Goal: Task Accomplishment & Management: Complete application form

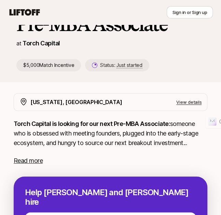
scroll to position [64, 0]
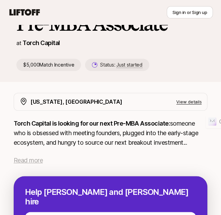
click at [33, 159] on span "Read more" at bounding box center [28, 159] width 29 height 7
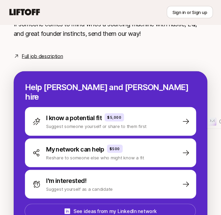
scroll to position [365, 0]
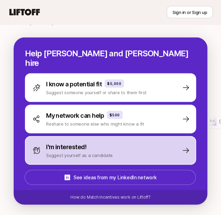
click at [74, 144] on p "I'm interested!" at bounding box center [66, 147] width 40 height 10
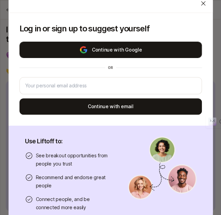
scroll to position [172, 0]
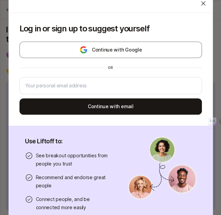
click at [199, 4] on icon at bounding box center [202, 3] width 7 height 7
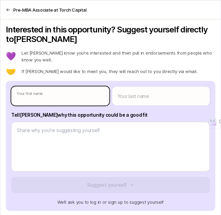
type textarea "x"
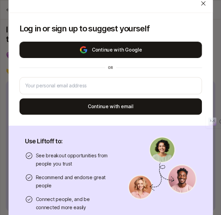
click at [94, 49] on button "Continue with Google" at bounding box center [110, 50] width 182 height 16
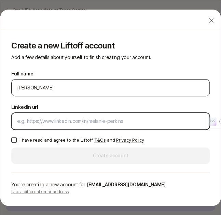
paste input "[URL][DOMAIN_NAME]"
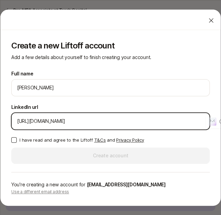
type input "[URL][DOMAIN_NAME]"
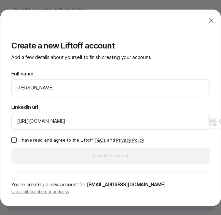
click at [14, 139] on button "I have read and agree to the Liftoff T&Cs and Privacy Policy" at bounding box center [13, 139] width 5 height 5
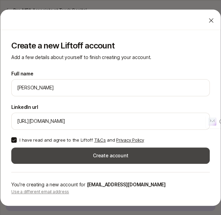
click at [47, 148] on button "Create account" at bounding box center [110, 155] width 198 height 16
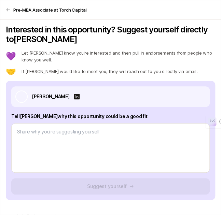
scroll to position [172, 0]
type textarea "x"
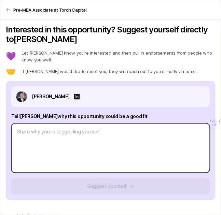
click at [47, 148] on textarea at bounding box center [110, 147] width 198 height 49
type textarea "-"
type textarea "x"
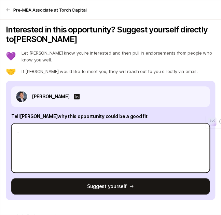
type textarea "-"
type textarea "x"
type textarea "- B"
type textarea "x"
type textarea "- Bu"
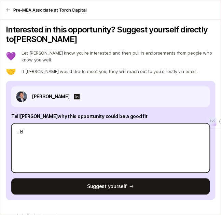
type textarea "x"
type textarea "- [PERSON_NAME]"
type textarea "x"
type textarea "- Buil"
type textarea "x"
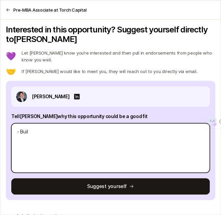
type textarea "- Built"
type textarea "x"
type textarea "- Built"
type textarea "x"
type textarea "- Built d"
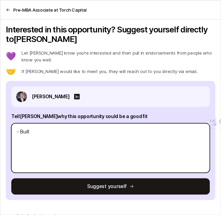
type textarea "x"
type textarea "- Built de"
type textarea "x"
type textarea "- Built dee"
type textarea "x"
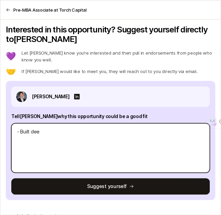
type textarea "- Built deep"
type textarea "x"
type textarea "- Built deep"
type textarea "x"
type textarea "- Built deep ne"
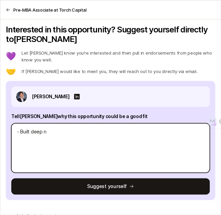
type textarea "x"
type textarea "- Built deep net"
type textarea "x"
type textarea "- Built deep netw"
type textarea "x"
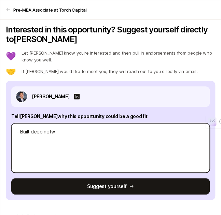
type textarea "- Built deep netwo"
type textarea "x"
type textarea "- Built deep networ"
type textarea "x"
type textarea "- Built deep network"
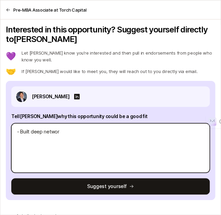
type textarea "x"
type textarea "- Built deep networki"
type textarea "x"
type textarea "- Built deep networkin"
type textarea "x"
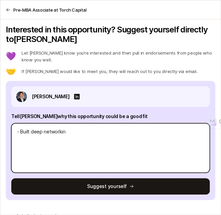
type textarea "- Built deep networking"
type textarea "x"
type textarea "- Built deep networking"
type textarea "x"
type textarea "- Built deep networking i"
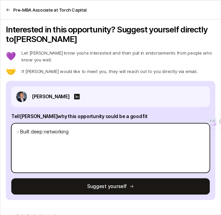
type textarea "x"
type textarea "- Built deep networking in"
type textarea "x"
type textarea "- Built deep networking in"
type textarea "x"
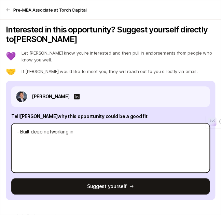
type textarea "- Built deep networking in f"
type textarea "x"
type textarea "- Built deep networking in fi"
type textarea "x"
type textarea "- Built deep networking in fin"
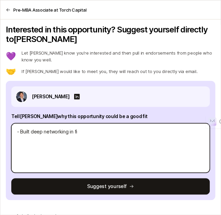
type textarea "x"
type textarea "- Built deep networking in fint"
type textarea "x"
type textarea "- Built deep networking in finte"
type textarea "x"
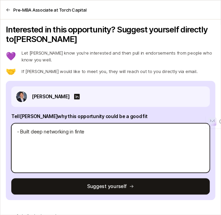
type textarea "- Built deep networking in fintec"
type textarea "x"
type textarea "- Built deep networking in fintech"
type textarea "x"
type textarea "- Built deep networking in fintech"
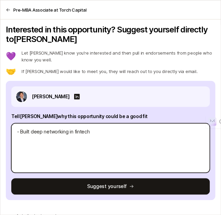
type textarea "x"
type textarea "- Built deep networking in fintech /"
type textarea "x"
type textarea "- Built deep networking in fintech /"
type textarea "x"
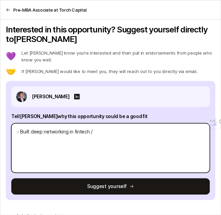
type textarea "- Built deep networking in fintech / w"
type textarea "x"
type textarea "- Built deep networking in fintech / we"
type textarea "x"
type textarea "- Built deep networking in fintech / wea"
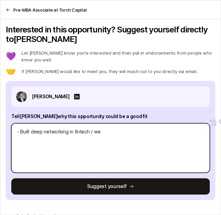
type textarea "x"
type textarea "- Built deep networking in fintech / weal"
type textarea "x"
type textarea "- Built deep networking in fintech / wealt"
type textarea "x"
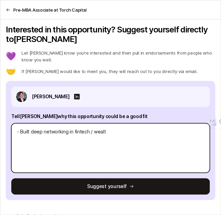
type textarea "- Built deep networking in fintech / wealth"
type textarea "x"
type textarea "- Built deep networking in fintech / wealtht"
type textarea "x"
type textarea "- Built deep networking in fintech / wealthte"
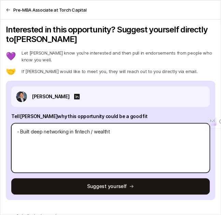
type textarea "x"
type textarea "- Built deep networking in fintech / wealthteh"
type textarea "x"
type textarea "- Built deep networking in fintech / wealthte"
type textarea "x"
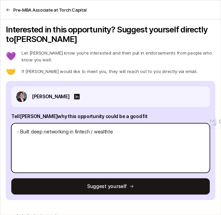
type textarea "- Built deep networking in fintech / wealthtec"
type textarea "x"
type textarea "- Built deep networking in fintech / wealthtech"
type textarea "x"
type textarea "- Built deep networking in fintech / wealthtech s"
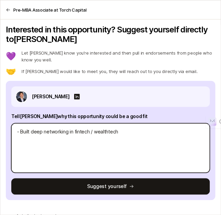
type textarea "x"
type textarea "- Built deep networking in fintech / wealthtech st"
type textarea "x"
type textarea "- Built deep networking in fintech / wealthtech sta"
type textarea "x"
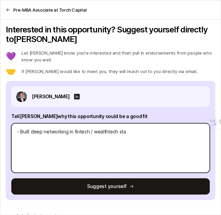
type textarea "- Built deep networking in fintech / wealthtech star"
type textarea "x"
type textarea "- Built deep networking in fintech / wealthtech start"
type textarea "x"
type textarea "- Built deep networking in fintech / wealthtech startu"
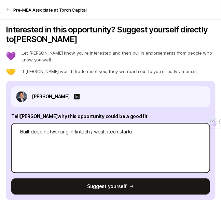
type textarea "x"
type textarea "- Built deep networking in fintech / wealthtech startup"
type textarea "x"
type textarea "- Built deep networking in fintech / wealthtech startups"
type textarea "x"
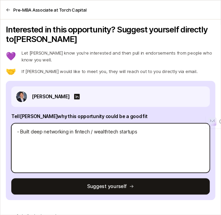
type textarea "- Built deep networking in fintech / wealthtech startups"
type textarea "x"
type textarea "- Built deep networking in fintech / wealthtech startups v"
type textarea "x"
type textarea "- Built deep networking in fintech / wealthtech startups vi"
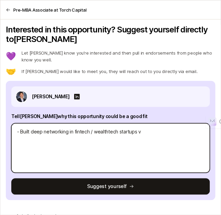
type textarea "x"
type textarea "- Built deep networking in fintech / wealthtech startups via"
type textarea "x"
type textarea "- Built deep networking in fintech / wealthtech startups via"
type textarea "x"
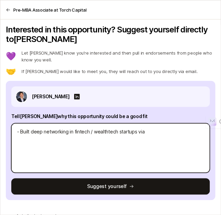
type textarea "- Built deep networking in fintech / wealthtech startups via J"
type textarea "x"
type textarea "- Built deep networking in fintech / wealthtech startups via JP"
type textarea "x"
type textarea "- Built deep networking in fintech / wealthtech startups via JPM"
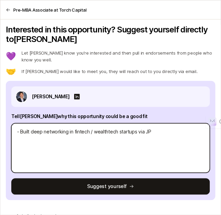
type textarea "x"
type textarea "- Built deep networking in fintech / wealthtech startups via JP"
type textarea "x"
type textarea "- Built deep networking in fintech / wealthtech startups via JPM"
type textarea "x"
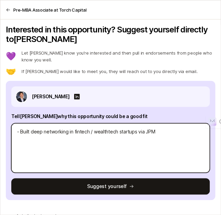
type textarea "- Built deep networking in fintech / wealthtech startups via JPMo"
type textarea "x"
type textarea "- Built deep networking in fintech / wealthtech startups via JPMor"
type textarea "x"
type textarea "- Built deep networking in fintech / wealthtech startups via [GEOGRAPHIC_DATA]"
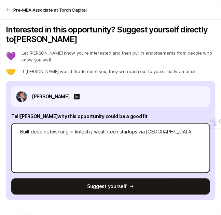
type textarea "x"
type textarea "- Built deep networking in fintech / wealthtech startups via JPMorga"
type textarea "x"
type textarea "- Built deep networking in fintech / wealthtech startups via JPMorgan"
type textarea "x"
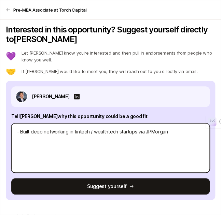
type textarea "- Built deep networking in fintech / wealthtech startups via JPMorganC"
type textarea "x"
type textarea "- Built deep networking in fintech / wealthtech startups via JPMorganCh"
type textarea "x"
type textarea "- Built deep networking in fintech / wealthtech startups via JPMorganCha"
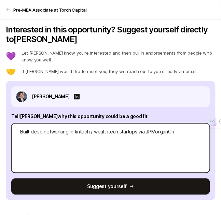
type textarea "x"
type textarea "- Built deep networking in fintech / wealthtech startups via JPMorganChas"
type textarea "x"
type textarea "- Built deep networking in fintech / wealthtech startups via JPMorganChase"
type textarea "x"
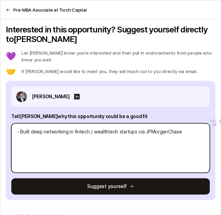
type textarea "- Built deep networking in fintech / wealthtech startups via JPMorganChase"
type textarea "x"
type textarea "- Built deep networking in fintech / wealthtech startups via JPMorganChase C"
type textarea "x"
type textarea "- Built deep networking in fintech / wealthtech startups via JPMorganChase Co"
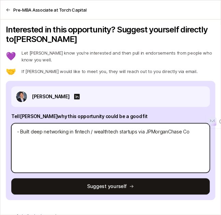
type textarea "x"
type textarea "- Built deep networking in fintech / wealthtech startups via JPMorganChase Cor"
type textarea "x"
type textarea "- Built deep networking in fintech / wealthtech startups via JPMorganChase Corp"
type textarea "x"
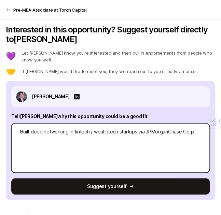
type textarea "- Built deep networking in fintech / wealthtech startups via JPMorganChase Corpo"
type textarea "x"
type textarea "- Built deep networking in fintech / wealthtech startups via JPMorganChase Corp…"
type textarea "x"
type textarea "- Built deep networking in fintech / wealthtech startups via JPMorganChase Corp…"
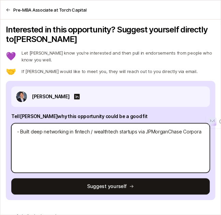
type textarea "x"
type textarea "- Built deep networking in fintech / wealthtech startups via JPMorganChase Corp…"
type textarea "x"
type textarea "- Built deep networking in fintech / wealthtech startups via JPMorganChase Corp…"
type textarea "x"
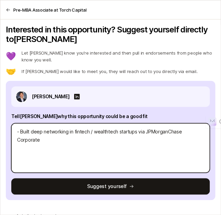
type textarea "- Built deep networking in fintech / wealthtech startups via JPMorganChase Corp…"
type textarea "x"
type textarea "- Built deep networking in fintech / wealthtech startups via JPMorganChase Corp…"
type textarea "x"
type textarea "- Built deep networking in fintech / wealthtech startups via JPMorganChase Corp…"
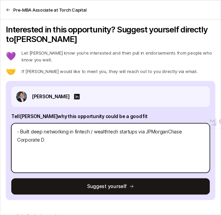
type textarea "x"
type textarea "- Built deep networking in fintech / wealthtech startups via JPMorganChase Corp…"
type textarea "x"
type textarea "- Built deep networking in fintech / wealthtech startups via JPMorganChase Corp…"
type textarea "x"
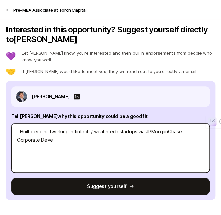
type textarea "- Built deep networking in fintech / wealthtech startups via JPMorganChase Corp…"
type textarea "x"
type textarea "- Built deep networking in fintech / wealthtech startups via JPMorganChase Corp…"
type textarea "x"
type textarea "- Built deep networking in fintech / wealthtech startups via JPMorganChase Corp…"
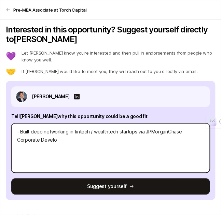
type textarea "x"
type textarea "- Built deep networking in fintech / wealthtech startups via JPMorganChase Corp…"
type textarea "x"
type textarea "- Built deep networking in fintech / wealthtech startups via JPMorganChase Corp…"
type textarea "x"
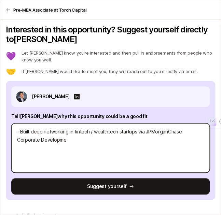
type textarea "- Built deep networking in fintech / wealthtech startups via JPMorganChase Corp…"
type textarea "x"
type textarea "- Built deep networking in fintech / wealthtech startups via JPMorganChase Corp…"
type textarea "x"
type textarea "- Built deep networking in fintech / wealthtech startups via JPMorganChase Corp…"
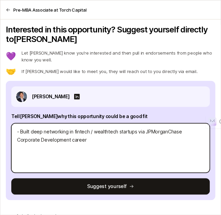
click at [65, 129] on textarea "- Built deep networking in fintech / wealthtech startups via JPMorganChase Corp…" at bounding box center [110, 147] width 198 height 49
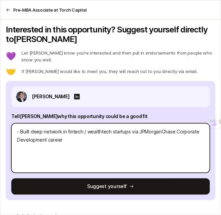
click at [42, 126] on textarea "- Built deep network in fintech / wealthtech startups via JPMorganChase Corpora…" at bounding box center [110, 147] width 198 height 49
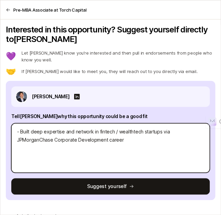
click at [128, 135] on textarea "- Built deep expertise and network in fintech / wealthtech startups via JPMorga…" at bounding box center [110, 147] width 198 height 49
click at [113, 135] on textarea "- Built deep expertise and network in fintech / wealthtech startups via JPMorga…" at bounding box center [110, 147] width 198 height 49
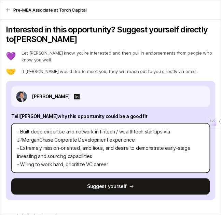
click at [162, 127] on textarea "- Built deep expertise and network in fintech / wealthtech startups via JPMorga…" at bounding box center [110, 147] width 198 height 49
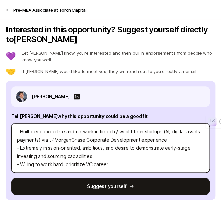
click at [167, 136] on textarea "- Built deep expertise and network in fintech / wealthtech startups (AI, digita…" at bounding box center [110, 147] width 198 height 49
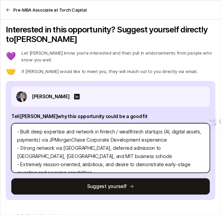
click at [70, 143] on textarea "- Built deep expertise and network in fintech / wealthtech startups (AI, digita…" at bounding box center [110, 147] width 198 height 49
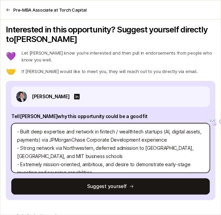
click at [68, 150] on textarea "- Built deep expertise and network in fintech / wealthtech startups (AI, digita…" at bounding box center [110, 147] width 198 height 49
click at [95, 144] on textarea "- Built deep expertise and network in fintech / wealthtech startups (AI, digita…" at bounding box center [110, 147] width 198 height 49
click at [84, 149] on textarea "- Built deep expertise and network in fintech / wealthtech startups (AI, digita…" at bounding box center [110, 147] width 198 height 49
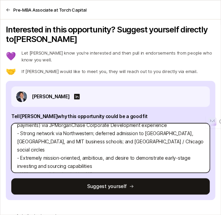
scroll to position [16, 0]
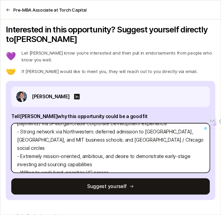
drag, startPoint x: 110, startPoint y: 159, endPoint x: 14, endPoint y: 161, distance: 96.8
click at [14, 161] on textarea "- Built deep expertise and network in fintech / wealthtech startups (AI, digita…" at bounding box center [110, 147] width 198 height 49
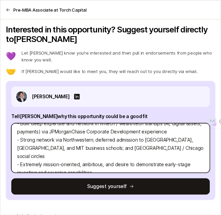
click at [149, 144] on textarea "- Built deep expertise and network in fintech / wealthtech startups (AI, digita…" at bounding box center [110, 147] width 198 height 49
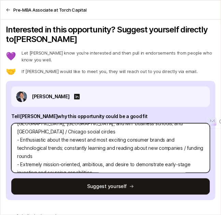
scroll to position [175, 0]
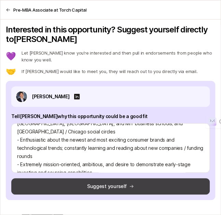
click at [133, 187] on button "Suggest yourself" at bounding box center [110, 186] width 198 height 16
